Goal: Task Accomplishment & Management: Use online tool/utility

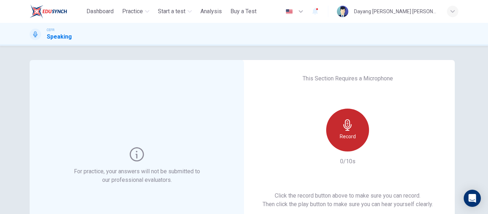
click at [356, 136] on div "Record" at bounding box center [347, 130] width 43 height 43
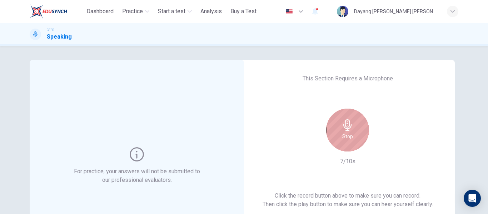
click at [348, 133] on h6 "Stop" at bounding box center [347, 136] width 11 height 9
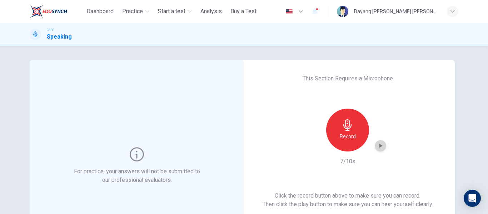
click at [379, 147] on icon "button" at bounding box center [380, 146] width 3 height 4
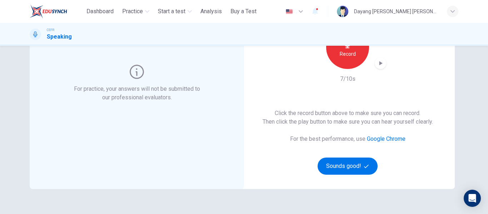
scroll to position [82, 0]
click at [339, 162] on button "Sounds good!" at bounding box center [347, 165] width 60 height 17
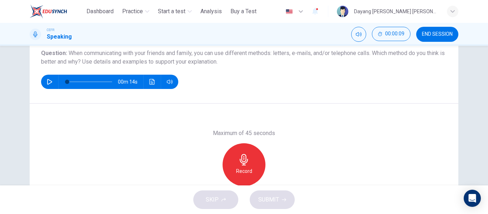
click at [49, 81] on icon "button" at bounding box center [50, 82] width 6 height 6
click at [49, 82] on icon "button" at bounding box center [49, 82] width 5 height 6
click at [47, 79] on icon "button" at bounding box center [50, 82] width 6 height 6
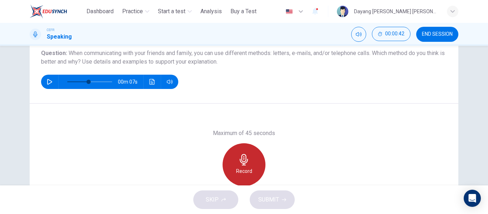
click at [238, 162] on icon "button" at bounding box center [243, 159] width 11 height 11
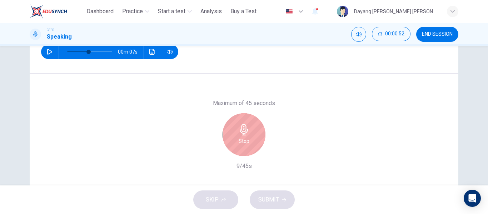
scroll to position [113, 0]
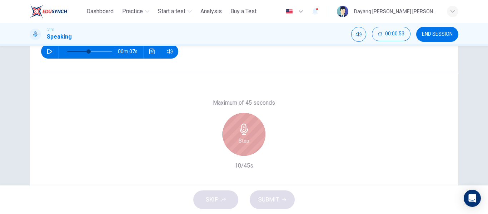
click at [245, 136] on h6 "Stop" at bounding box center [244, 140] width 11 height 9
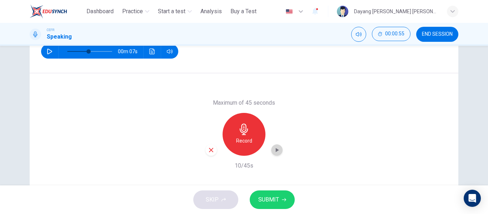
click at [273, 148] on icon "button" at bounding box center [276, 149] width 7 height 7
click at [275, 151] on icon "button" at bounding box center [276, 149] width 7 height 7
click at [276, 149] on icon "button" at bounding box center [277, 150] width 3 height 4
click at [209, 148] on icon "button" at bounding box center [211, 150] width 6 height 6
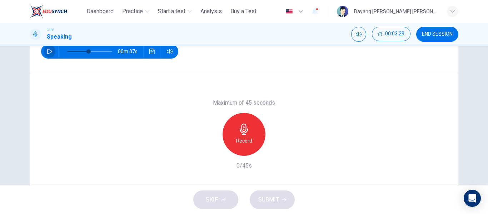
click at [49, 50] on icon "button" at bounding box center [50, 52] width 6 height 6
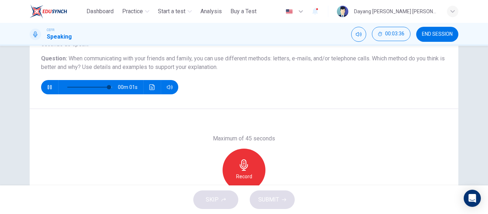
scroll to position [77, 0]
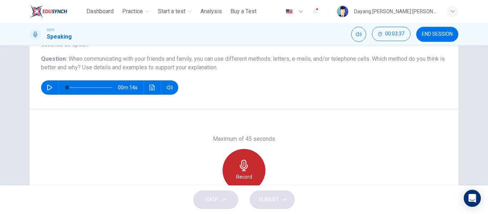
click at [246, 165] on icon "button" at bounding box center [243, 165] width 11 height 11
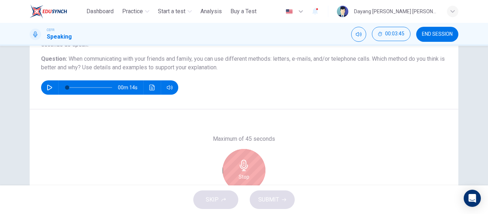
scroll to position [112, 0]
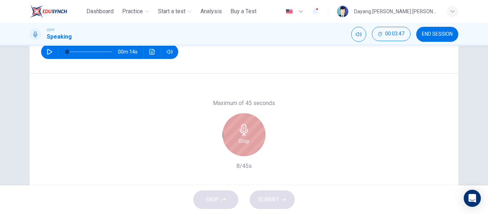
click at [252, 132] on div "Stop" at bounding box center [243, 134] width 43 height 43
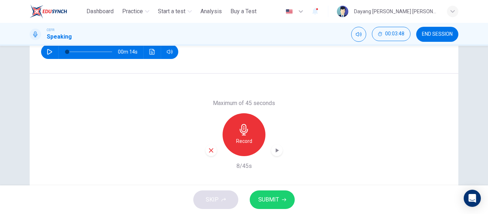
click at [273, 150] on icon "button" at bounding box center [276, 150] width 7 height 7
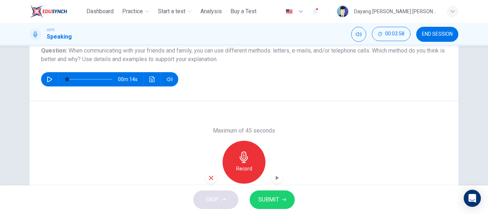
scroll to position [92, 0]
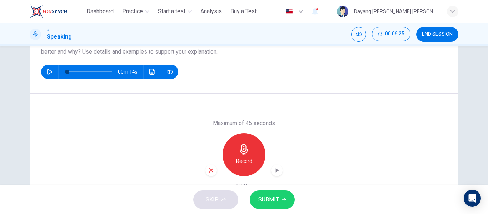
click at [209, 171] on icon "button" at bounding box center [211, 170] width 4 height 4
click at [50, 70] on icon "button" at bounding box center [50, 72] width 6 height 6
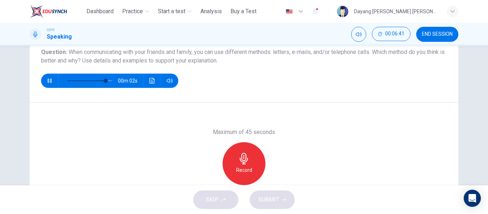
scroll to position [83, 0]
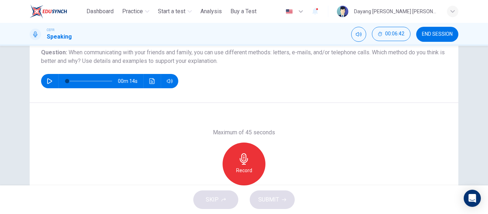
type input "*"
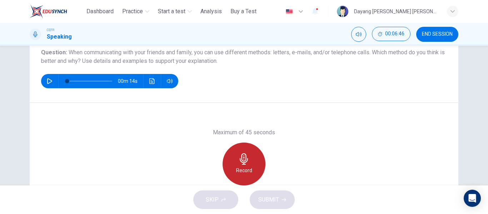
click at [238, 161] on icon "button" at bounding box center [243, 158] width 11 height 11
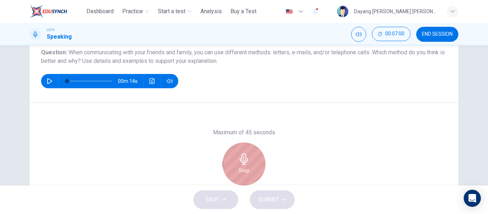
click at [238, 161] on icon "button" at bounding box center [243, 158] width 11 height 11
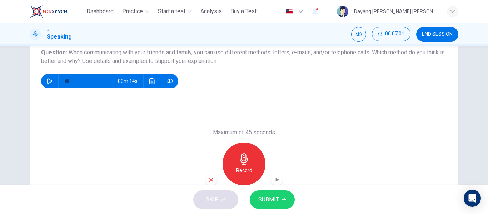
scroll to position [116, 0]
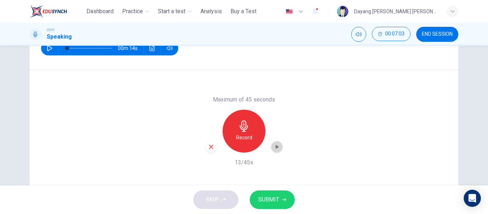
click at [276, 147] on icon "button" at bounding box center [277, 147] width 3 height 4
click at [360, 83] on div "Maximum of 45 seconds Record 13/45s" at bounding box center [244, 131] width 429 height 122
click at [210, 144] on icon "button" at bounding box center [211, 147] width 6 height 6
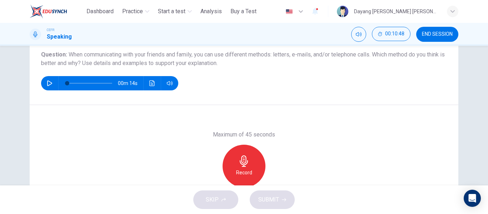
scroll to position [84, 0]
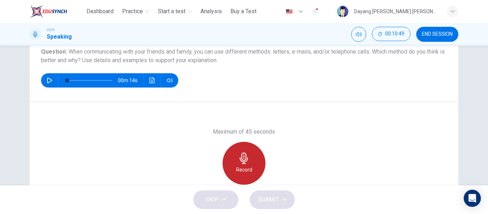
click at [230, 162] on div "Record" at bounding box center [243, 163] width 43 height 43
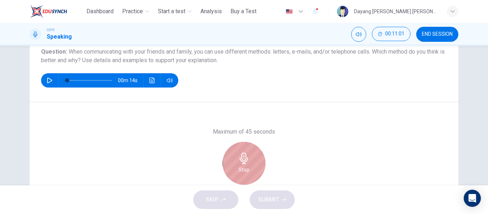
click at [230, 162] on div "Stop" at bounding box center [243, 163] width 43 height 43
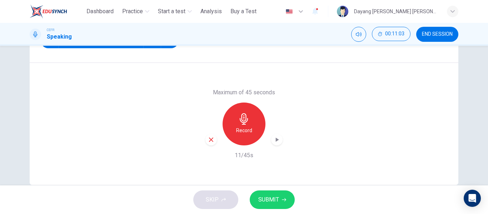
scroll to position [124, 0]
click at [276, 136] on icon "button" at bounding box center [276, 139] width 7 height 7
click at [278, 140] on icon "button" at bounding box center [276, 139] width 7 height 7
click at [315, 165] on div "Maximum of 45 seconds Record 11/45s" at bounding box center [244, 123] width 429 height 122
click at [210, 140] on icon "button" at bounding box center [211, 139] width 6 height 6
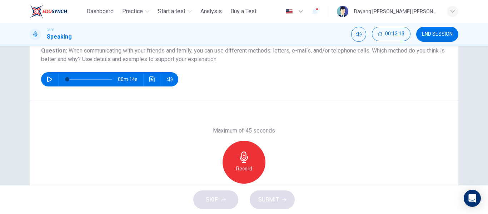
scroll to position [85, 0]
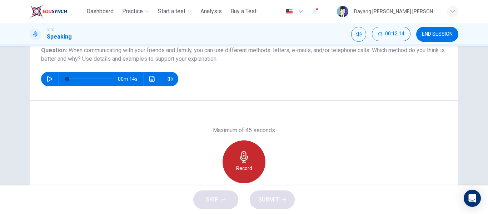
click at [251, 156] on div "Record" at bounding box center [243, 161] width 43 height 43
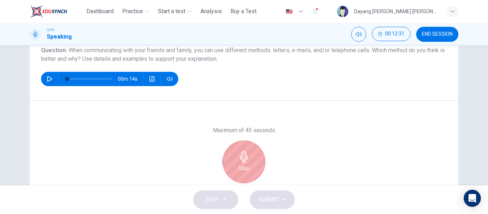
click at [251, 156] on div "Stop" at bounding box center [243, 161] width 43 height 43
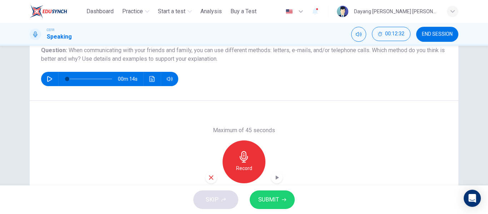
scroll to position [120, 0]
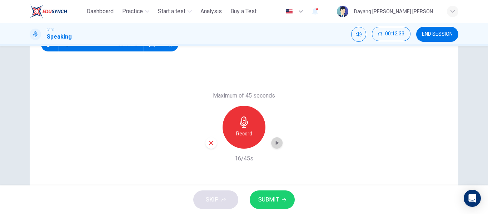
click at [271, 140] on div "button" at bounding box center [276, 142] width 11 height 11
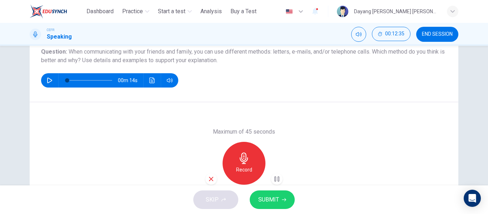
scroll to position [84, 0]
click at [276, 178] on icon "button" at bounding box center [277, 179] width 3 height 4
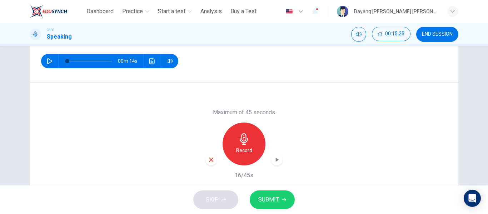
scroll to position [119, 0]
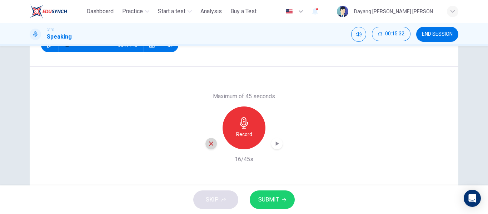
click at [209, 144] on icon "button" at bounding box center [211, 143] width 6 height 6
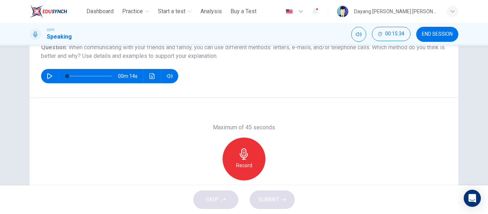
scroll to position [88, 0]
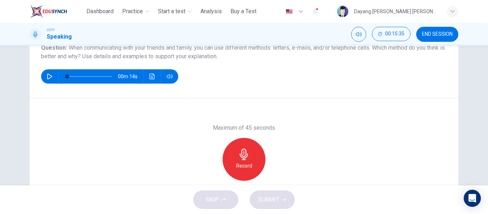
click at [250, 157] on div "Record" at bounding box center [243, 159] width 43 height 43
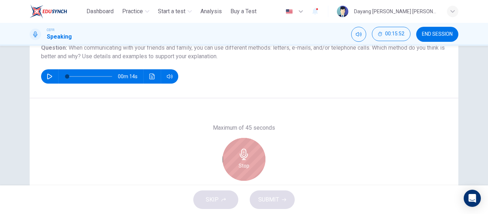
click at [250, 157] on div "Stop" at bounding box center [243, 159] width 43 height 43
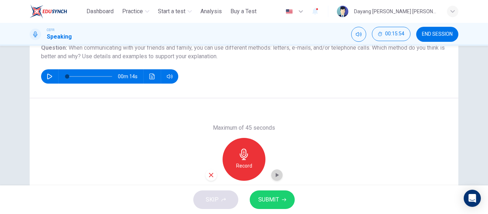
click at [277, 176] on icon "button" at bounding box center [276, 174] width 7 height 7
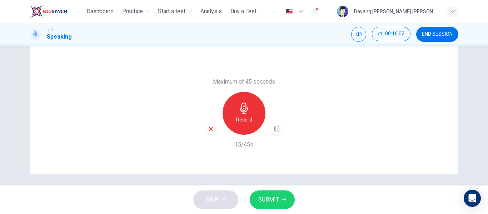
scroll to position [137, 0]
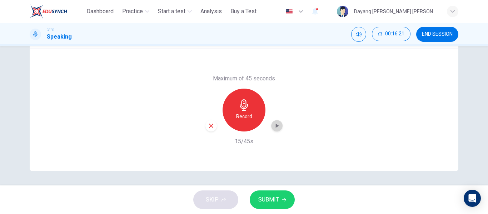
click at [273, 126] on icon "button" at bounding box center [276, 125] width 7 height 7
click at [380, 131] on div "Maximum of 45 seconds Record 15/45s" at bounding box center [244, 110] width 429 height 122
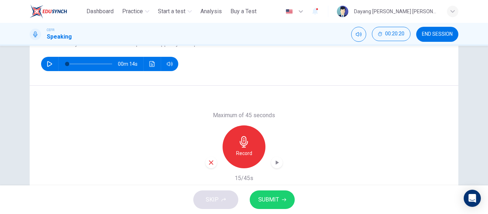
scroll to position [101, 0]
click at [207, 158] on div "button" at bounding box center [210, 161] width 11 height 11
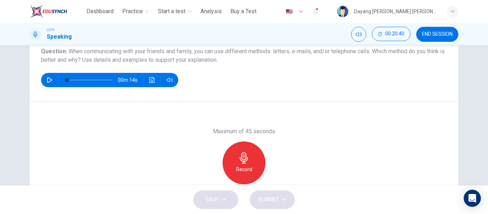
scroll to position [85, 0]
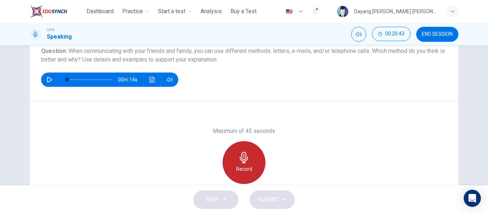
click at [242, 155] on icon "button" at bounding box center [243, 157] width 11 height 11
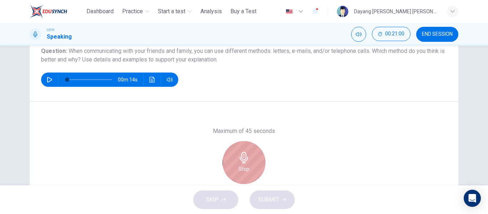
click at [242, 155] on icon "button" at bounding box center [243, 157] width 11 height 11
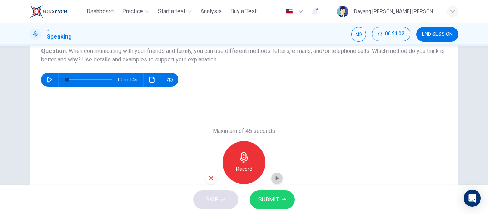
click at [276, 177] on icon "button" at bounding box center [277, 178] width 3 height 4
click at [276, 178] on icon "button" at bounding box center [277, 178] width 3 height 4
click at [276, 175] on icon "button" at bounding box center [276, 178] width 7 height 7
click at [394, 121] on div "Maximum of 45 seconds Record 16/45s" at bounding box center [244, 162] width 429 height 122
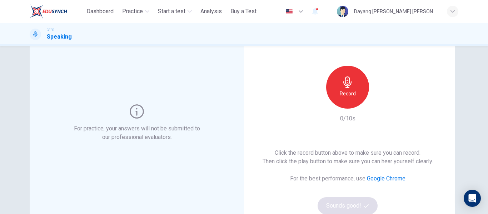
scroll to position [43, 0]
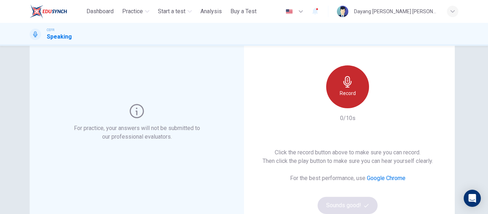
click at [349, 100] on div "Record" at bounding box center [347, 86] width 43 height 43
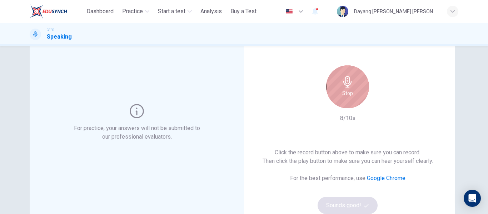
click at [349, 100] on div "Stop" at bounding box center [347, 86] width 43 height 43
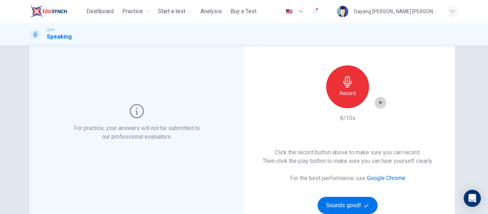
click at [380, 106] on icon "button" at bounding box center [380, 102] width 7 height 7
click at [377, 102] on icon "button" at bounding box center [380, 102] width 7 height 7
click at [338, 200] on button "Sounds good!" at bounding box center [347, 205] width 60 height 17
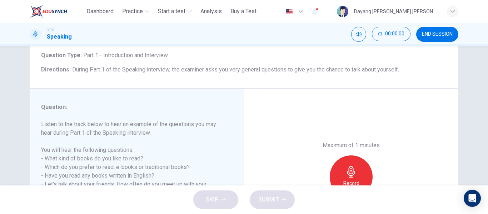
click at [338, 170] on div "Record" at bounding box center [351, 176] width 43 height 43
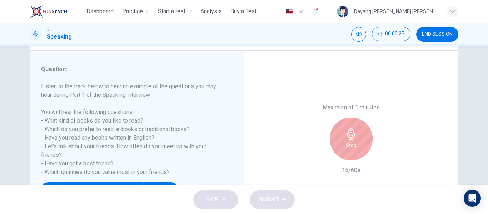
scroll to position [91, 0]
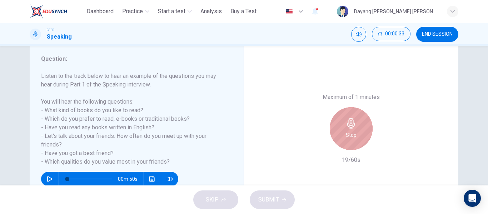
click at [360, 126] on div "Stop" at bounding box center [351, 128] width 43 height 43
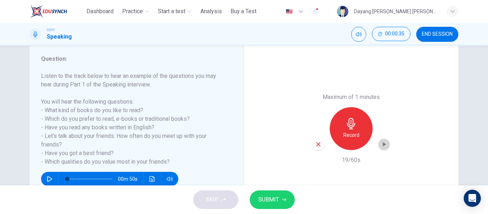
click at [380, 146] on icon "button" at bounding box center [383, 144] width 7 height 7
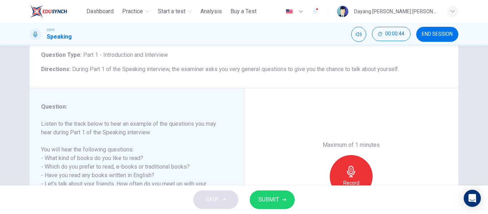
scroll to position [43, 0]
click at [378, 109] on div "Maximum of 1 minutes Record 19/60s" at bounding box center [351, 177] width 214 height 176
drag, startPoint x: 410, startPoint y: 103, endPoint x: 401, endPoint y: 111, distance: 11.7
click at [410, 103] on div "Maximum of 1 minutes Record 19/60s" at bounding box center [351, 177] width 214 height 176
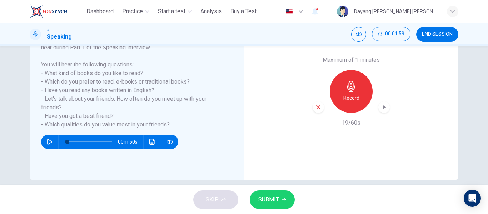
scroll to position [137, 0]
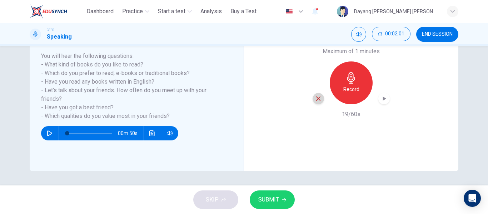
click at [318, 99] on icon "button" at bounding box center [318, 98] width 6 height 6
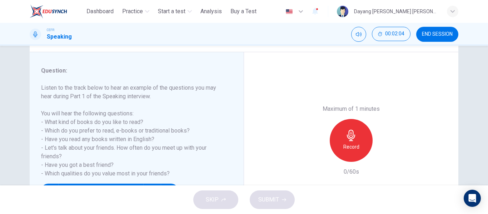
scroll to position [80, 0]
click at [345, 139] on icon "button" at bounding box center [350, 134] width 11 height 11
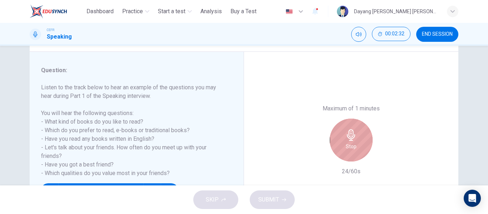
click at [359, 140] on div "Stop" at bounding box center [351, 140] width 43 height 43
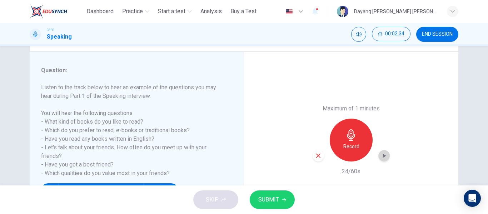
click at [383, 157] on icon "button" at bounding box center [383, 155] width 7 height 7
click at [339, 192] on div "SKIP SUBMIT" at bounding box center [244, 199] width 488 height 29
click at [384, 156] on icon "button" at bounding box center [383, 155] width 7 height 7
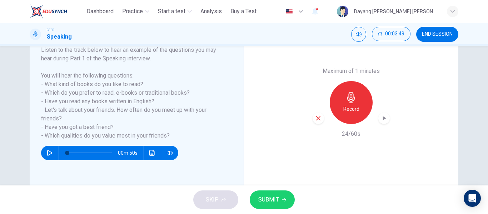
scroll to position [118, 0]
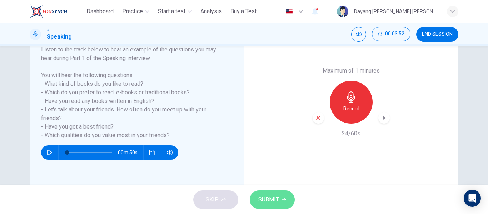
click at [272, 198] on span "SUBMIT" at bounding box center [268, 200] width 21 height 10
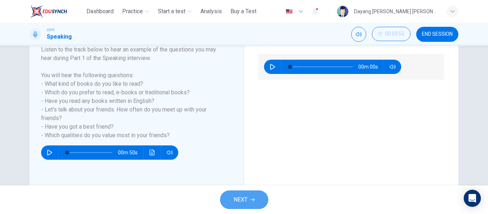
click at [237, 193] on button "NEXT" at bounding box center [244, 199] width 48 height 19
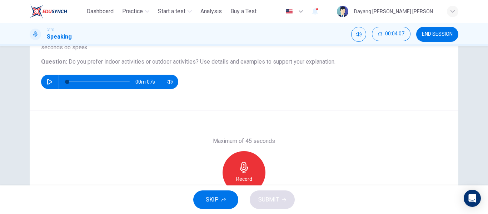
scroll to position [98, 0]
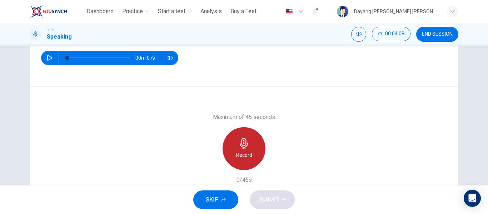
click at [250, 142] on div "Record" at bounding box center [243, 148] width 43 height 43
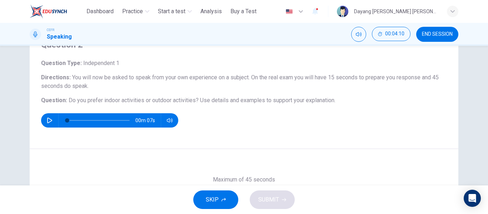
scroll to position [13, 0]
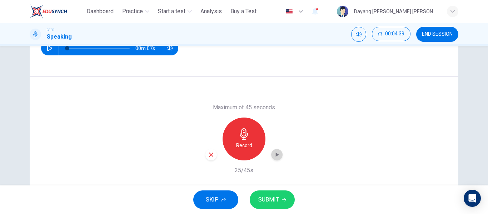
click at [276, 156] on icon "button" at bounding box center [276, 154] width 7 height 7
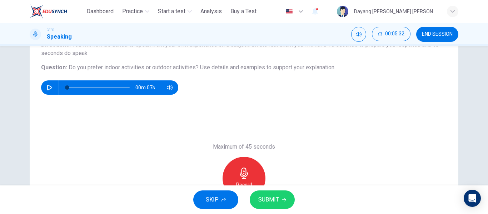
scroll to position [137, 0]
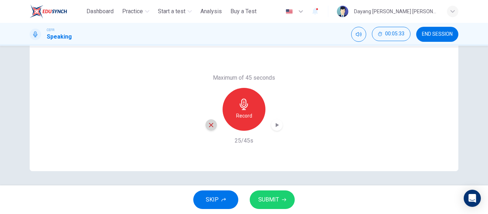
click at [209, 127] on icon "button" at bounding box center [211, 125] width 6 height 6
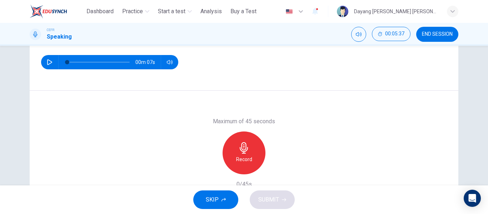
scroll to position [95, 0]
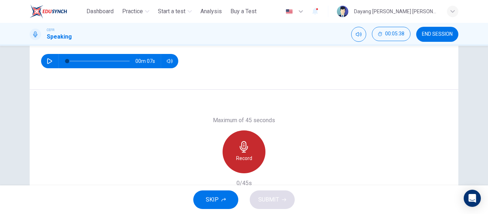
click at [243, 148] on icon "button" at bounding box center [243, 146] width 11 height 11
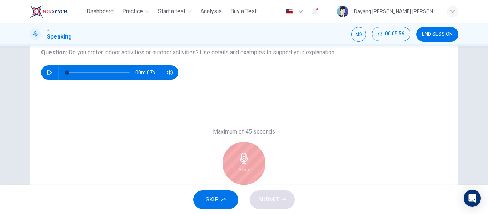
scroll to position [84, 0]
click at [254, 156] on div "Stop" at bounding box center [243, 162] width 43 height 43
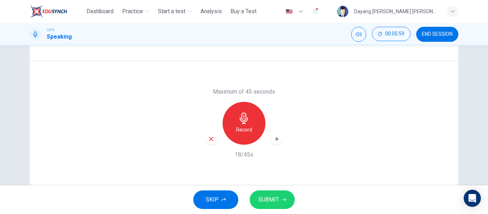
scroll to position [124, 0]
click at [275, 140] on icon "button" at bounding box center [276, 138] width 7 height 7
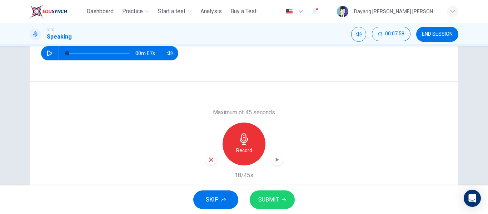
scroll to position [120, 0]
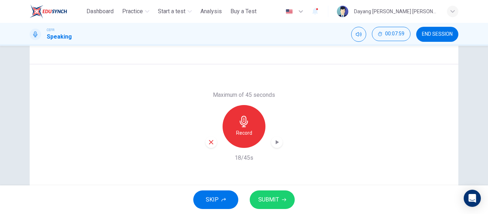
click at [277, 141] on icon "button" at bounding box center [276, 142] width 7 height 7
click at [276, 140] on icon "button" at bounding box center [276, 141] width 5 height 5
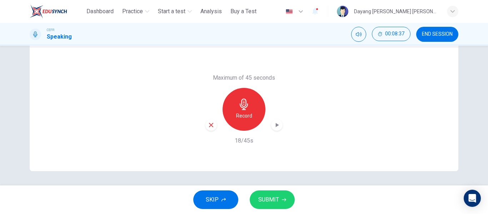
scroll to position [107, 0]
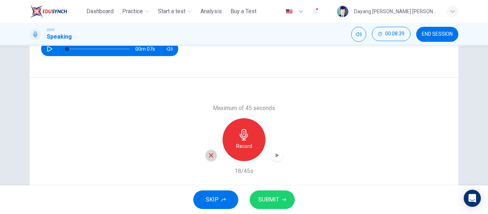
click at [209, 157] on icon "button" at bounding box center [211, 155] width 6 height 6
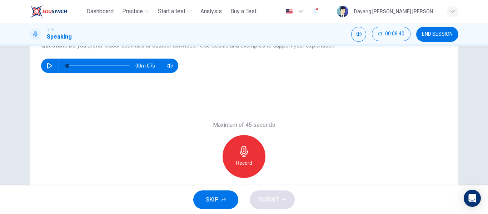
scroll to position [87, 0]
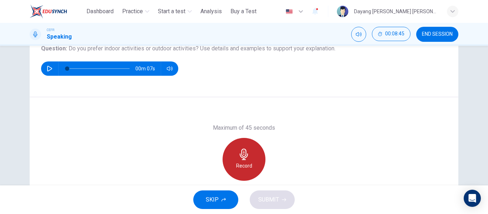
click at [246, 153] on icon "button" at bounding box center [243, 154] width 11 height 11
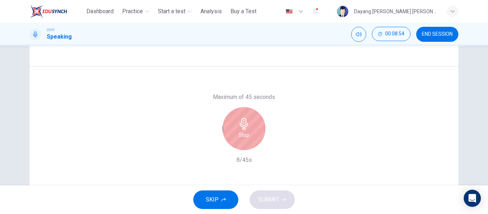
scroll to position [129, 0]
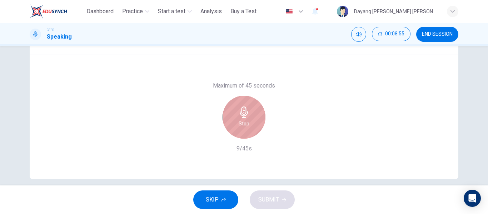
click at [244, 112] on icon "button" at bounding box center [243, 111] width 11 height 11
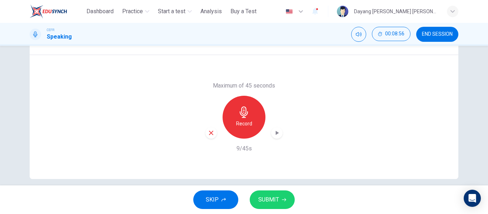
click at [276, 132] on icon "button" at bounding box center [277, 133] width 3 height 4
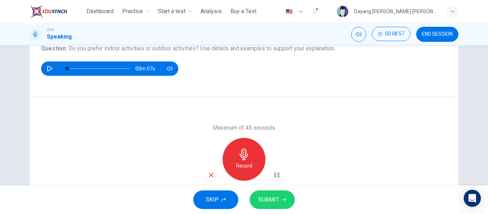
scroll to position [84, 0]
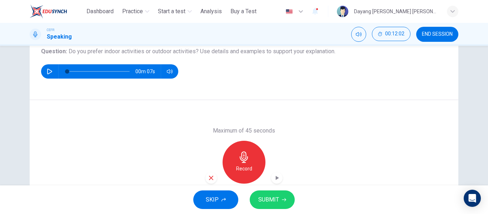
click at [445, 129] on div "Maximum of 45 seconds Record 9/45s" at bounding box center [244, 162] width 429 height 124
click at [279, 199] on button "SUBMIT" at bounding box center [272, 199] width 45 height 19
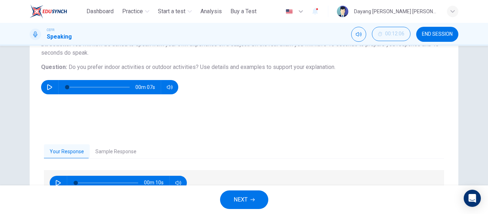
scroll to position [81, 0]
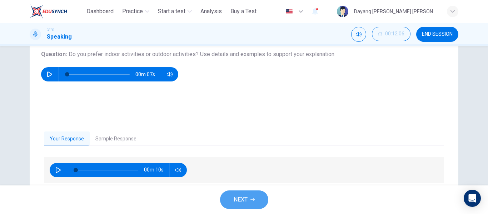
click at [239, 192] on button "NEXT" at bounding box center [244, 199] width 48 height 19
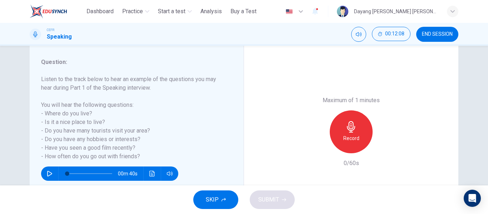
scroll to position [94, 0]
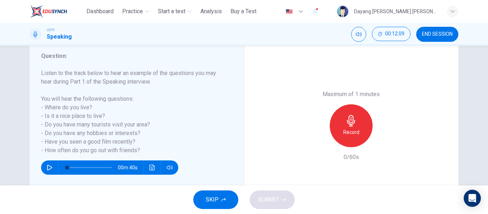
click at [349, 133] on h6 "Record" at bounding box center [351, 132] width 16 height 9
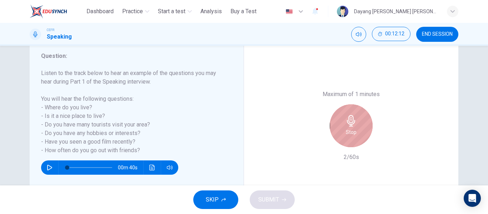
click at [349, 133] on h6 "Stop" at bounding box center [351, 132] width 11 height 9
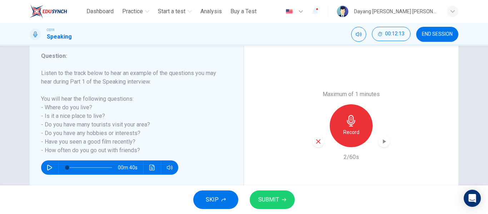
click at [382, 144] on icon "button" at bounding box center [383, 141] width 7 height 7
click at [315, 142] on icon "button" at bounding box center [318, 141] width 6 height 6
click at [350, 130] on h6 "Record" at bounding box center [351, 132] width 16 height 9
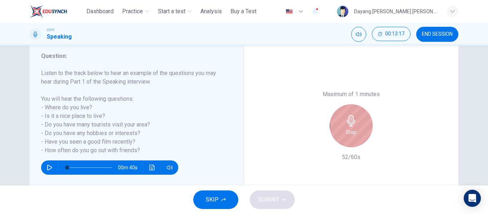
click at [350, 130] on h6 "Stop" at bounding box center [351, 132] width 11 height 9
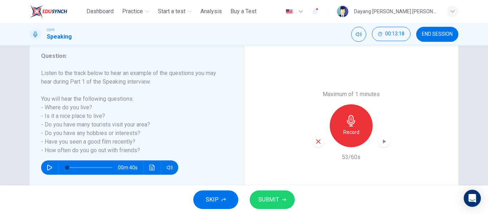
click at [380, 141] on icon "button" at bounding box center [383, 141] width 7 height 7
click at [316, 140] on icon "button" at bounding box center [318, 141] width 4 height 4
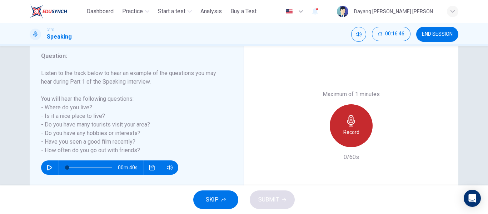
click at [349, 136] on h6 "Record" at bounding box center [351, 132] width 16 height 9
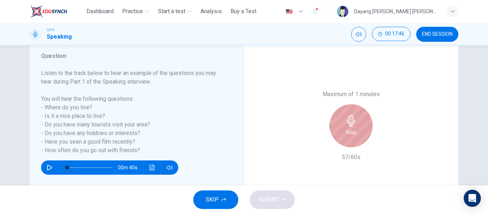
click at [349, 136] on h6 "Stop" at bounding box center [351, 132] width 11 height 9
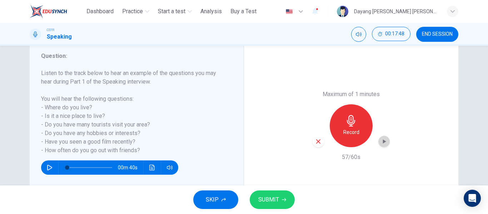
click at [384, 139] on icon "button" at bounding box center [383, 141] width 7 height 7
click at [313, 144] on div "button" at bounding box center [317, 141] width 11 height 11
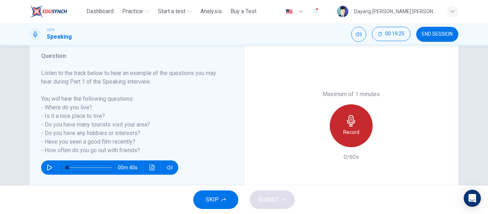
click at [351, 123] on icon "button" at bounding box center [350, 120] width 11 height 11
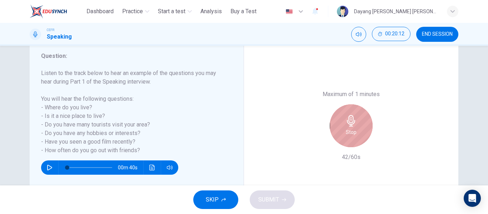
click at [351, 123] on icon "button" at bounding box center [350, 120] width 11 height 11
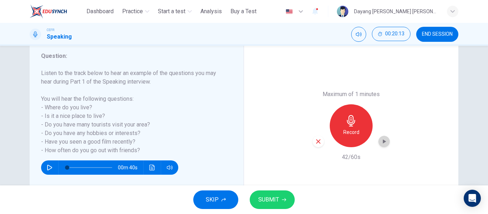
click at [381, 139] on icon "button" at bounding box center [383, 141] width 7 height 7
click at [316, 142] on icon "button" at bounding box center [318, 141] width 6 height 6
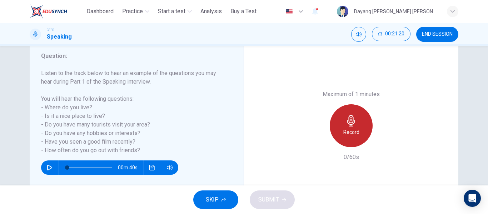
click at [341, 122] on div "Record" at bounding box center [351, 125] width 43 height 43
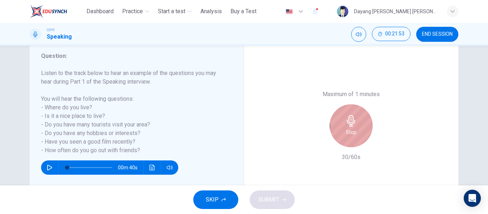
click at [341, 122] on div "Stop" at bounding box center [351, 125] width 43 height 43
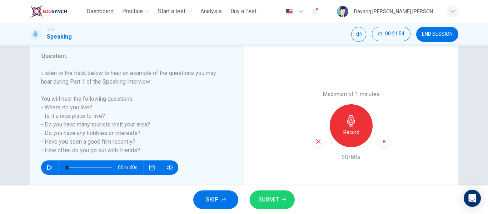
click at [380, 142] on icon "button" at bounding box center [383, 141] width 7 height 7
click at [437, 38] on button "END SESSION" at bounding box center [437, 34] width 42 height 15
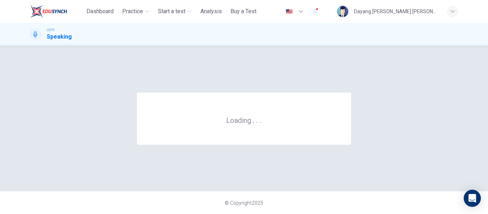
scroll to position [0, 0]
